Goal: Obtain resource: Download file/media

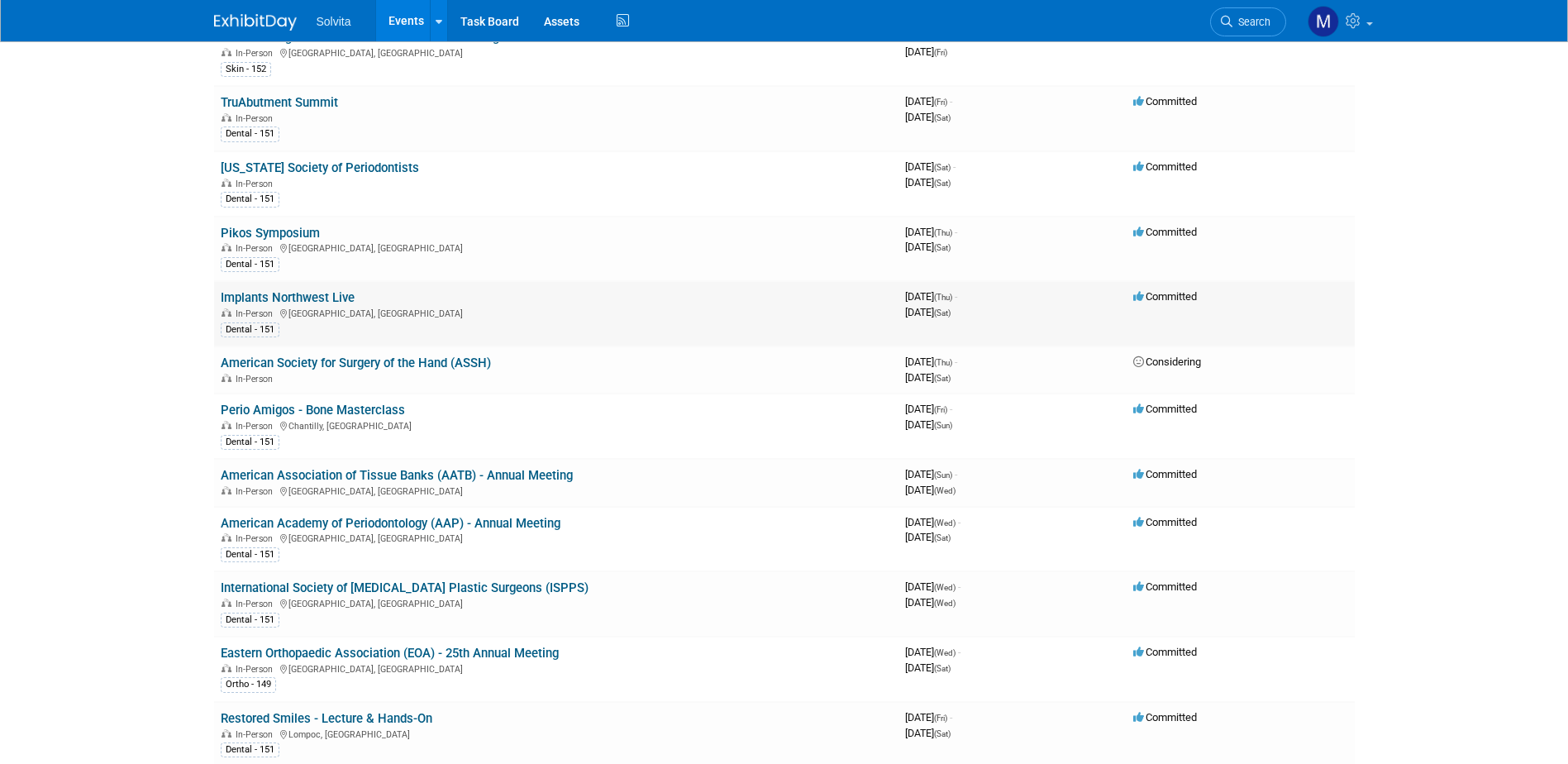
scroll to position [827, 0]
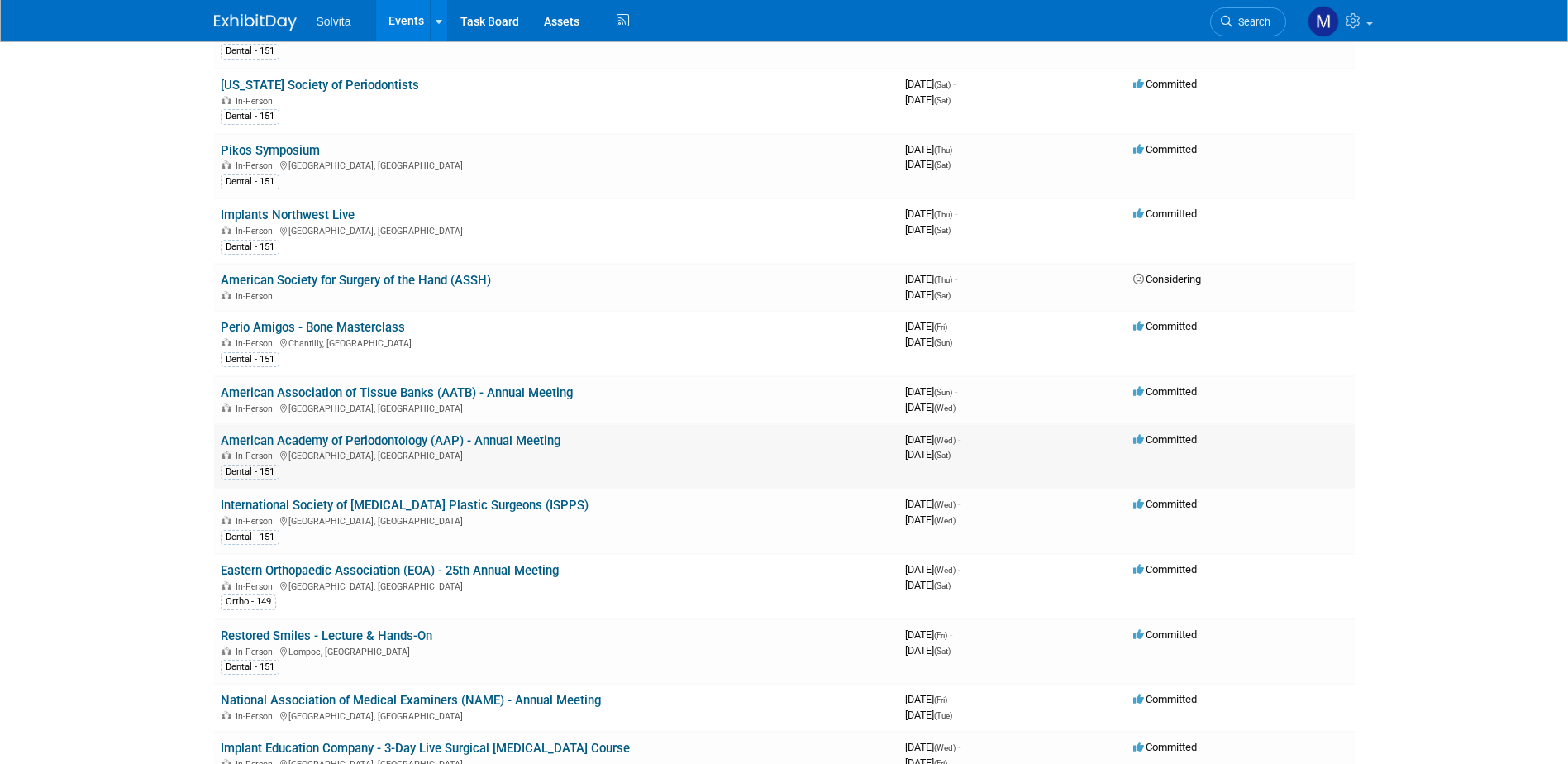
click at [326, 434] on link "American Academy of Periodontology (AAP) - Annual Meeting" at bounding box center [391, 440] width 340 height 15
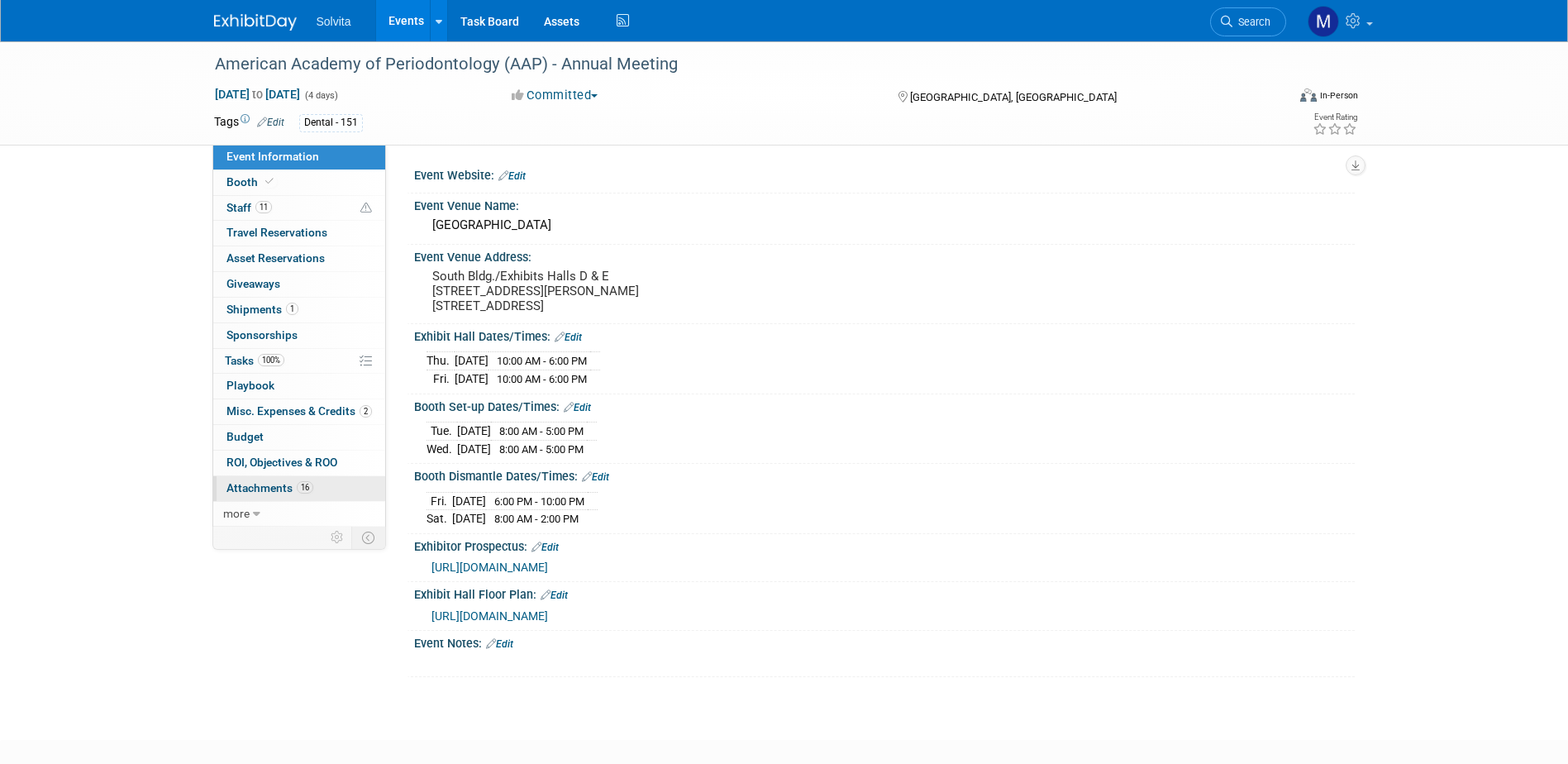
click at [256, 480] on link "16 Attachments 16" at bounding box center [299, 488] width 172 height 25
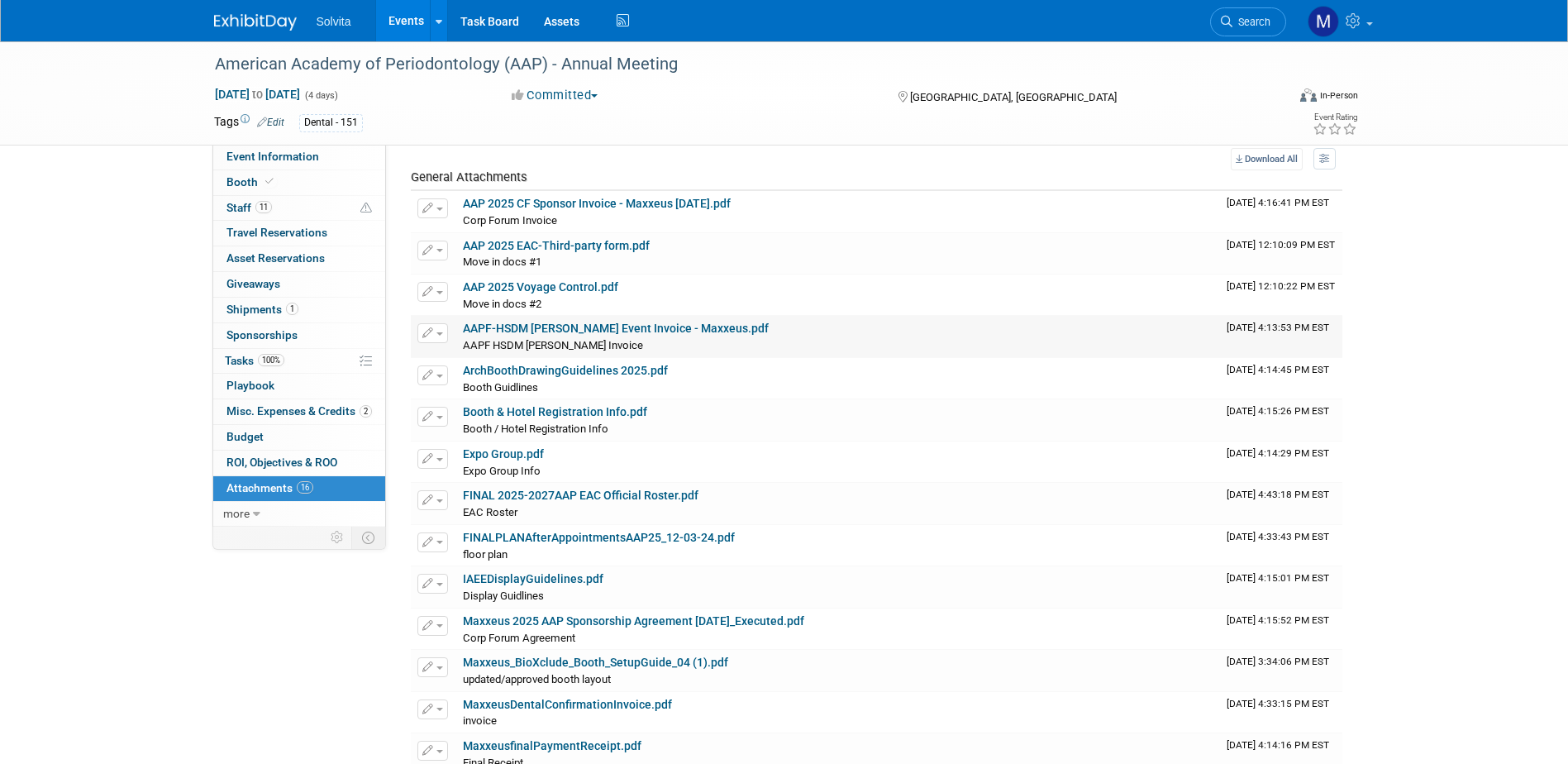
scroll to position [82, 0]
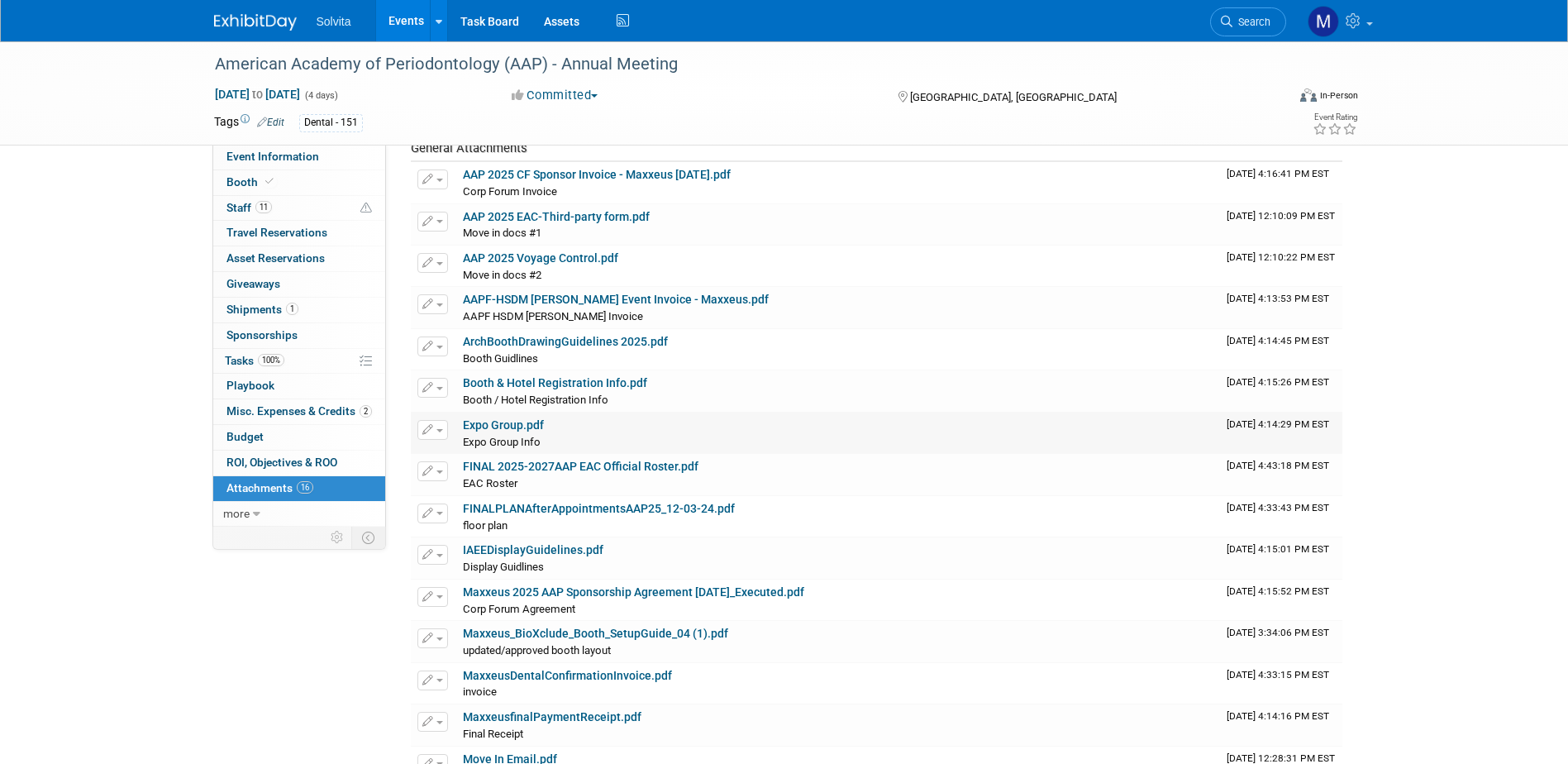
click at [516, 424] on link "Expo Group.pdf" at bounding box center [503, 424] width 81 height 13
